Goal: Obtain resource: Download file/media

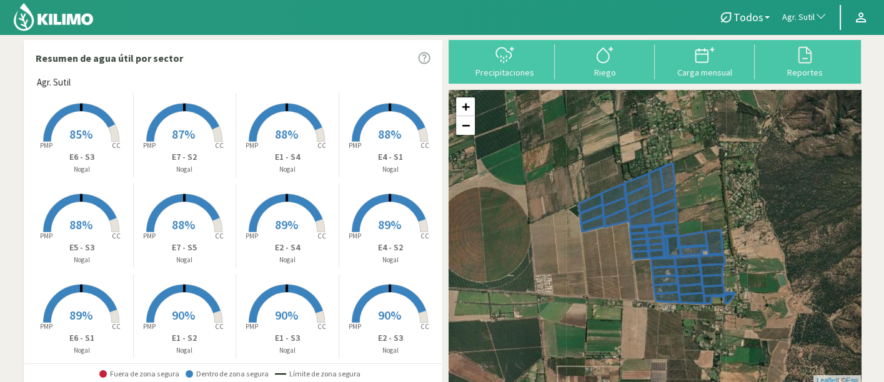
click at [790, 15] on span "Agr. Sutil" at bounding box center [798, 17] width 32 height 12
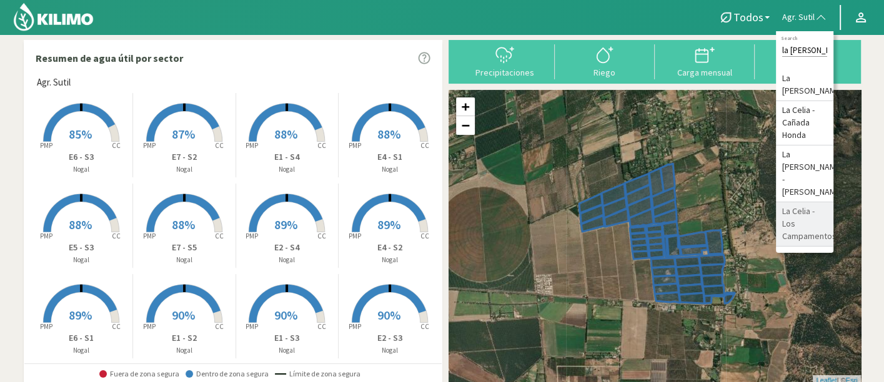
type input "la celia"
click at [812, 174] on li "La [PERSON_NAME]" at bounding box center [804, 173] width 57 height 57
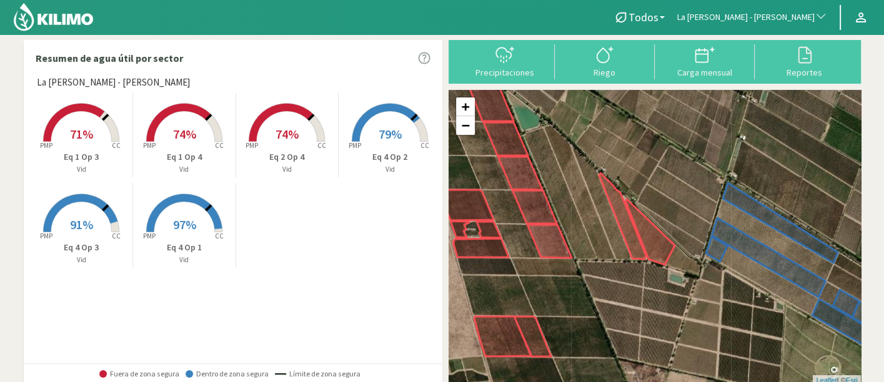
click at [207, 138] on rect at bounding box center [184, 143] width 100 height 100
click at [789, 65] on button "Reportes" at bounding box center [804, 60] width 100 height 33
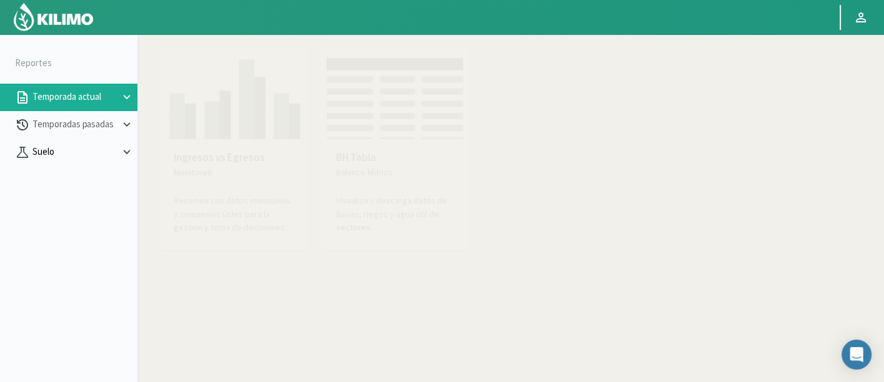
click at [98, 141] on button "Suelo" at bounding box center [68, 152] width 137 height 27
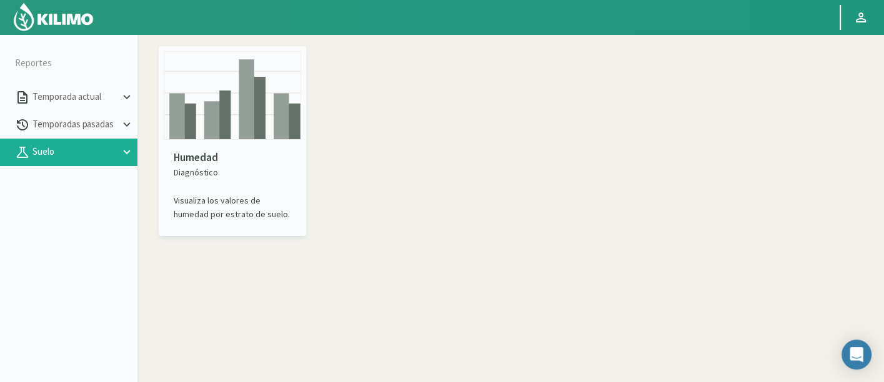
click at [191, 114] on img at bounding box center [232, 95] width 137 height 89
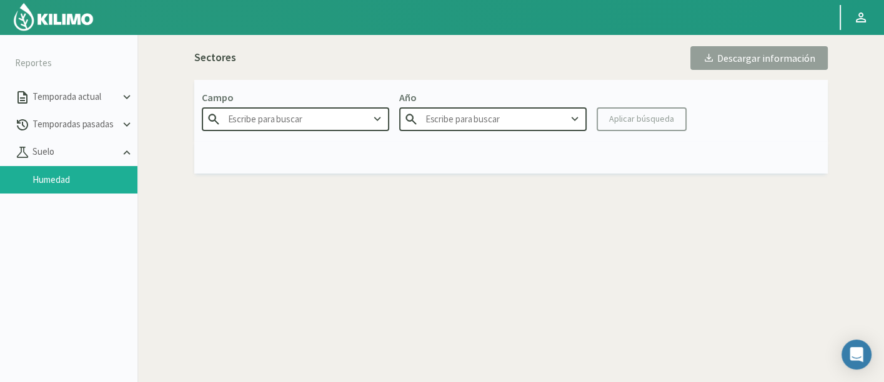
type input "Agr. Cardonal"
type input "2025"
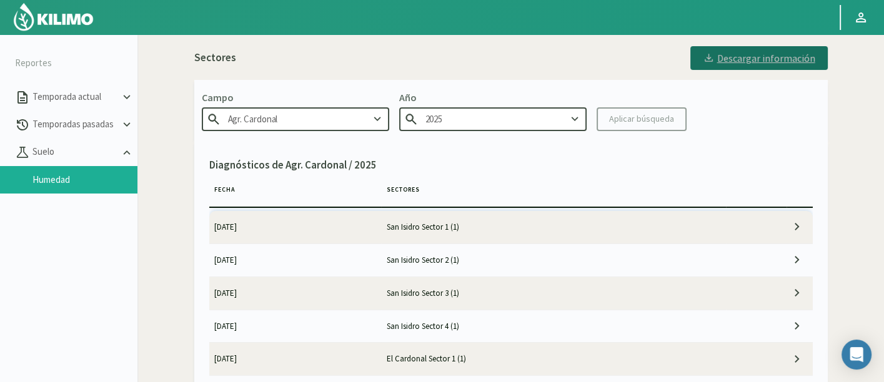
click at [746, 57] on div "Descargar información" at bounding box center [759, 58] width 112 height 12
